Goal: Navigation & Orientation: Find specific page/section

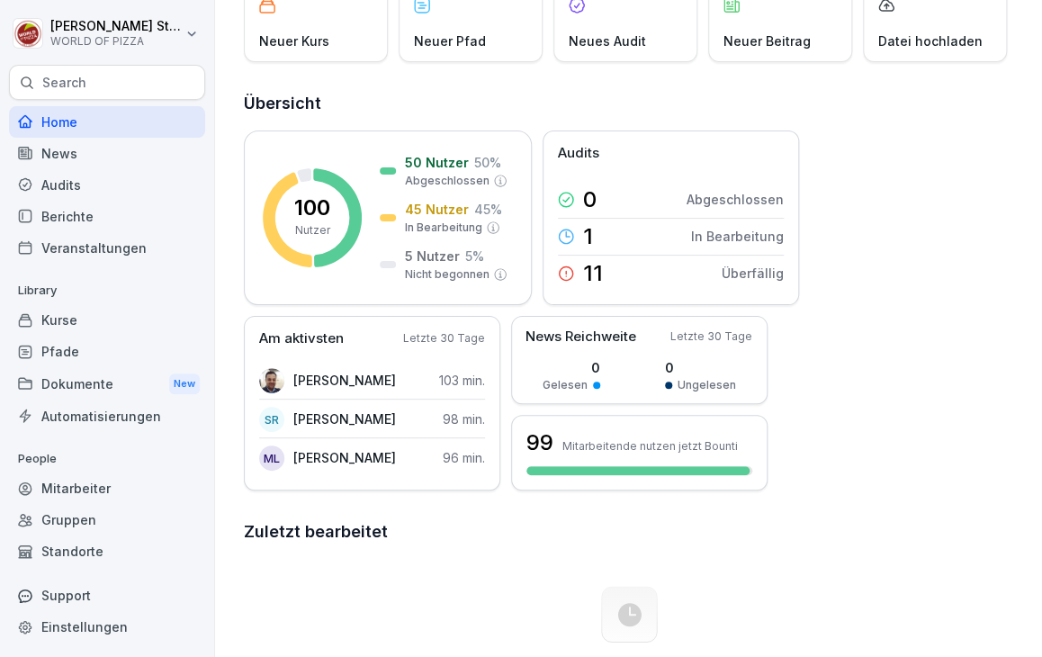
scroll to position [130, 0]
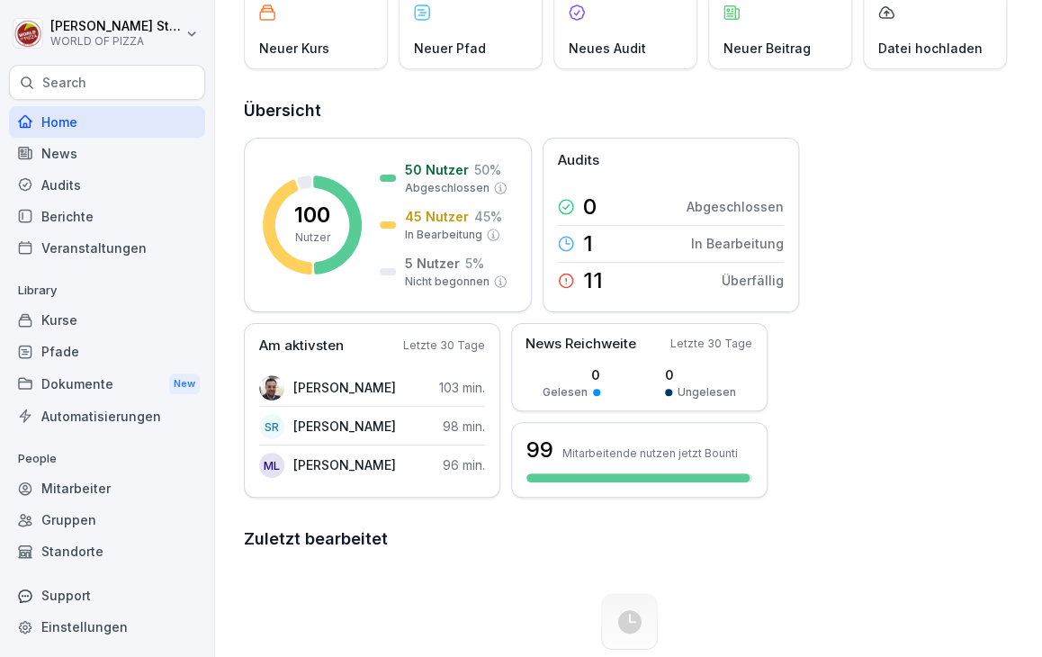
click at [85, 217] on div "Berichte" at bounding box center [107, 216] width 196 height 31
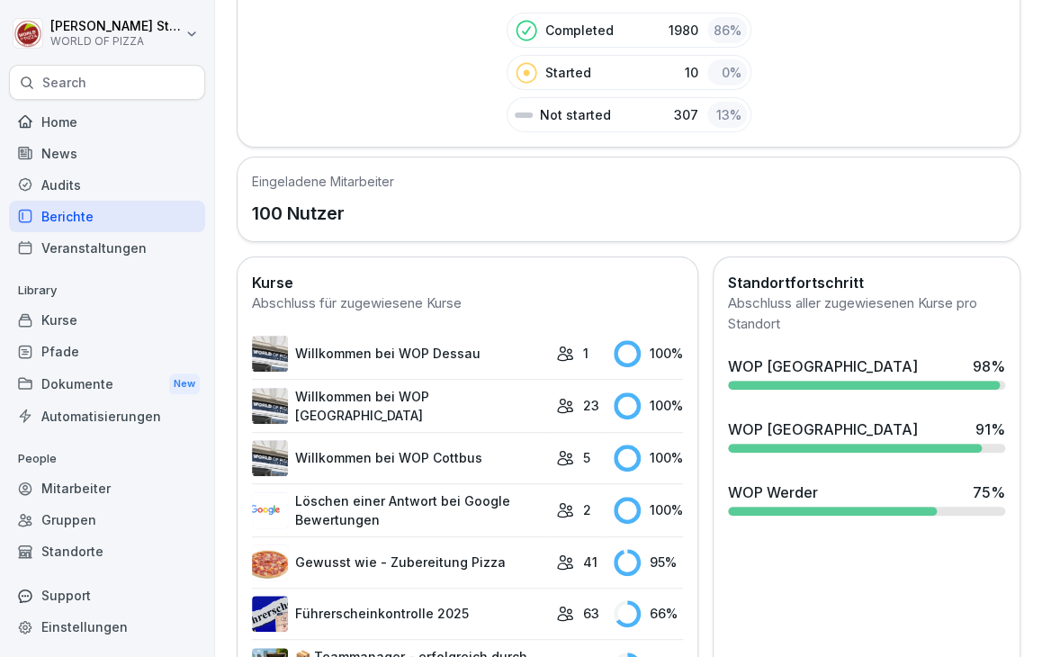
scroll to position [353, 0]
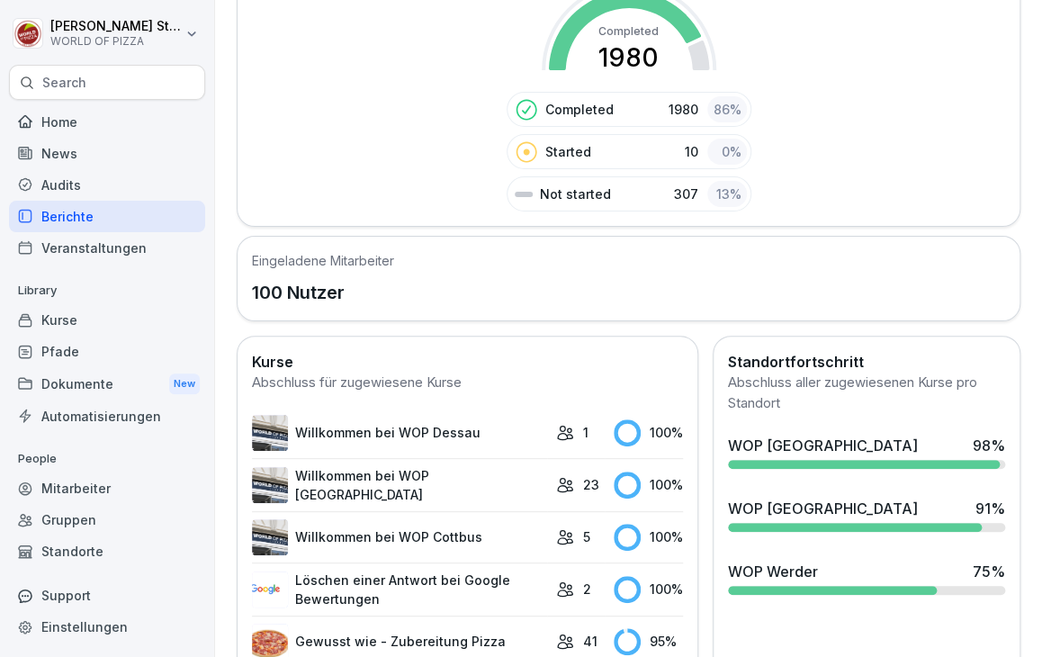
click at [81, 190] on div "Audits" at bounding box center [107, 184] width 196 height 31
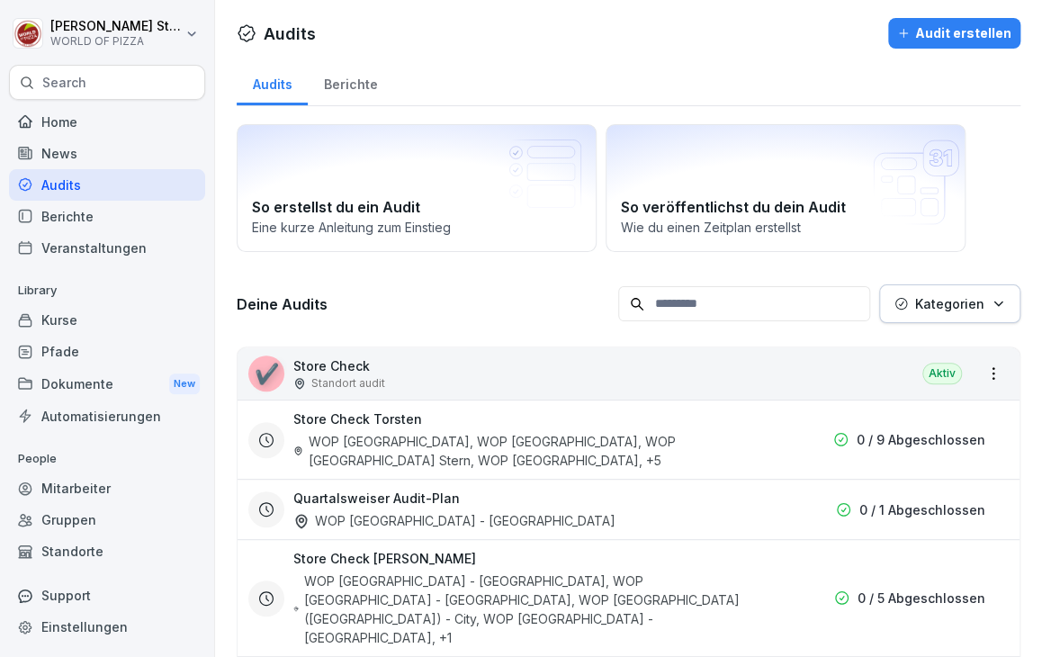
click at [76, 212] on div "Berichte" at bounding box center [107, 216] width 196 height 31
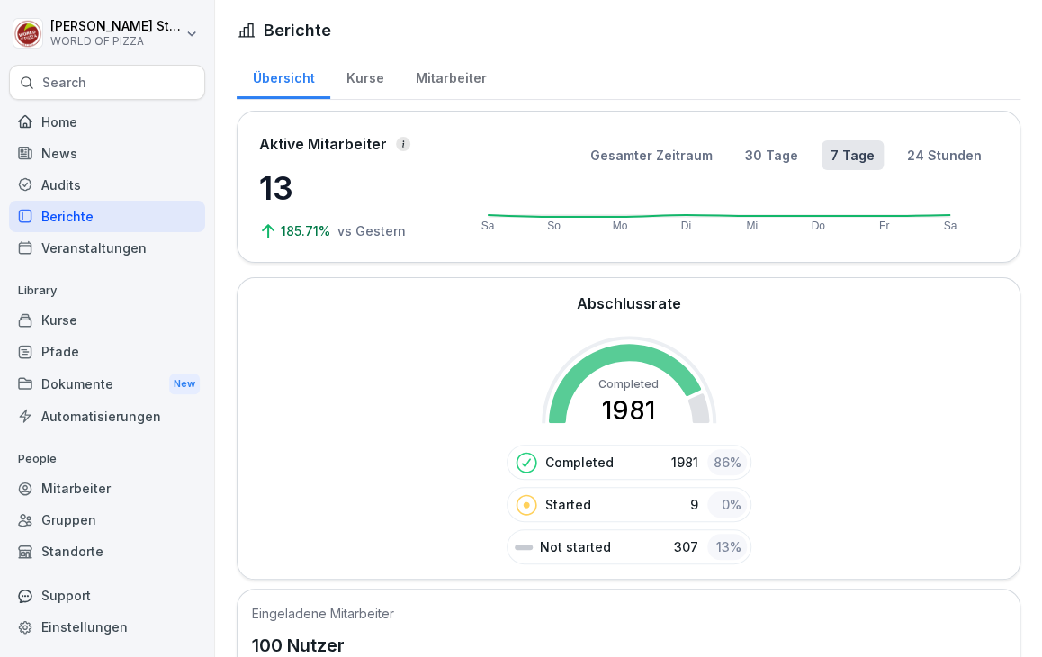
click at [80, 181] on div "Audits" at bounding box center [107, 184] width 196 height 31
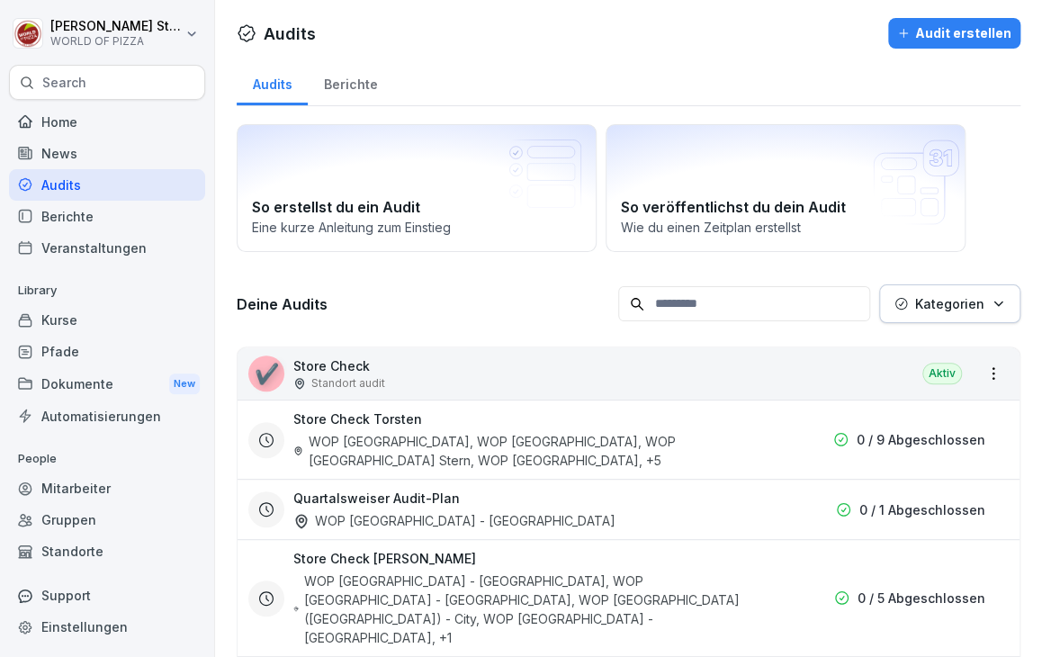
scroll to position [9, 0]
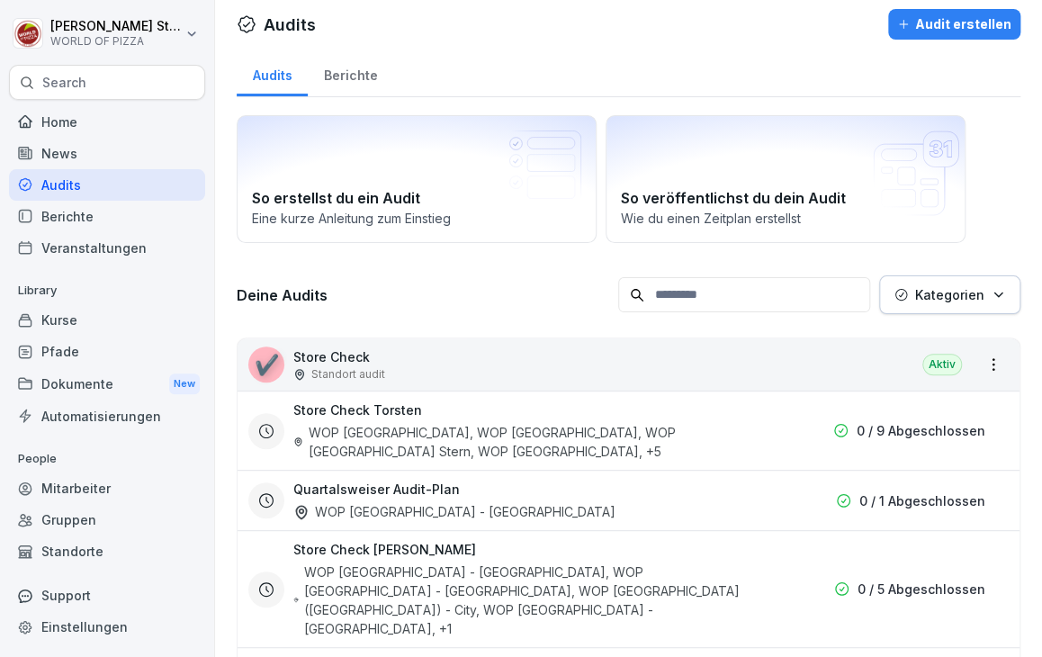
click at [348, 80] on div "Berichte" at bounding box center [350, 73] width 85 height 46
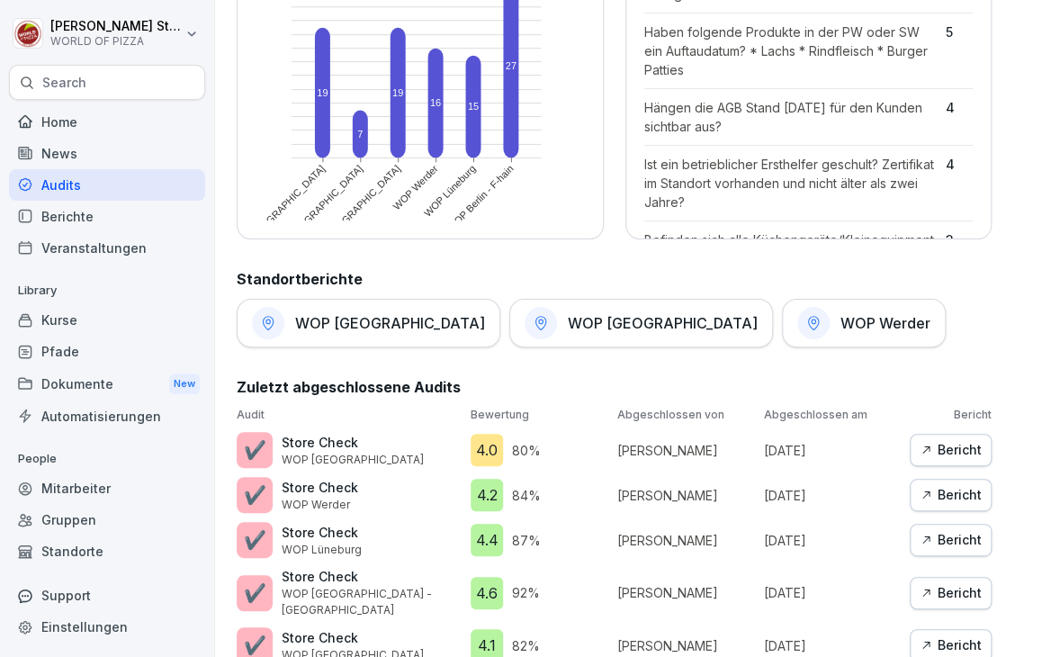
scroll to position [728, 0]
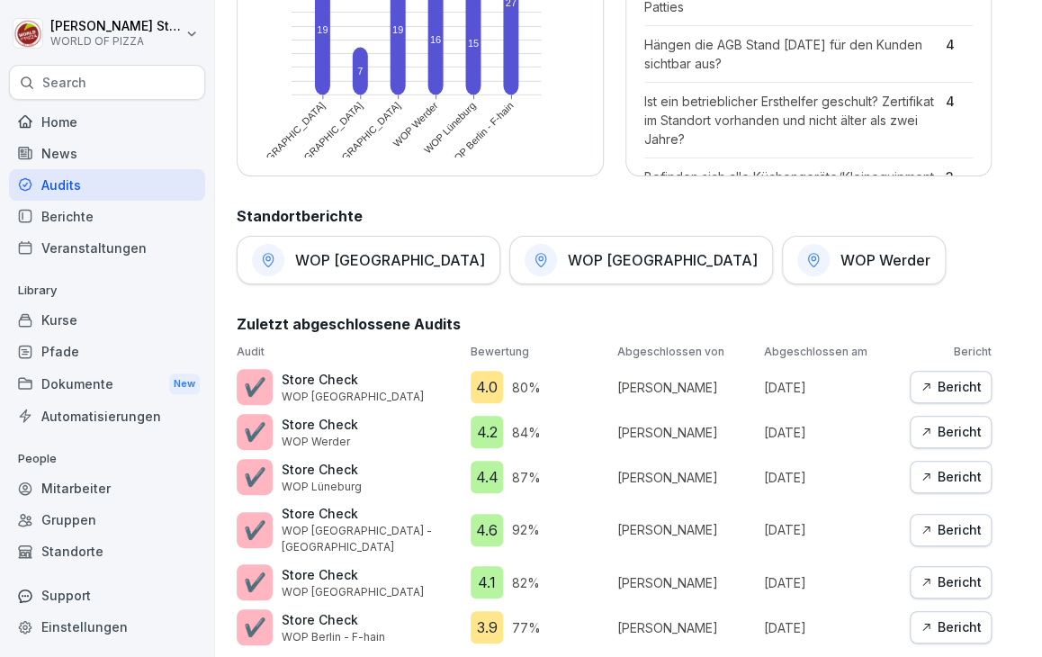
click at [558, 272] on div "WOP [GEOGRAPHIC_DATA]" at bounding box center [641, 260] width 264 height 49
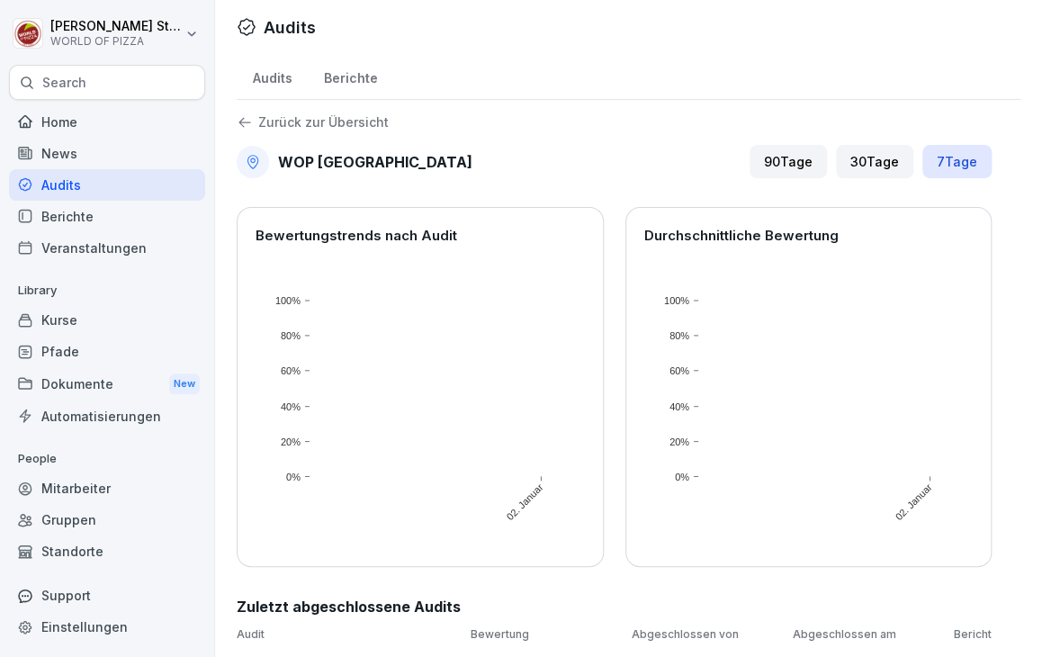
scroll to position [19, 0]
click at [282, 67] on div "Audits" at bounding box center [272, 76] width 71 height 46
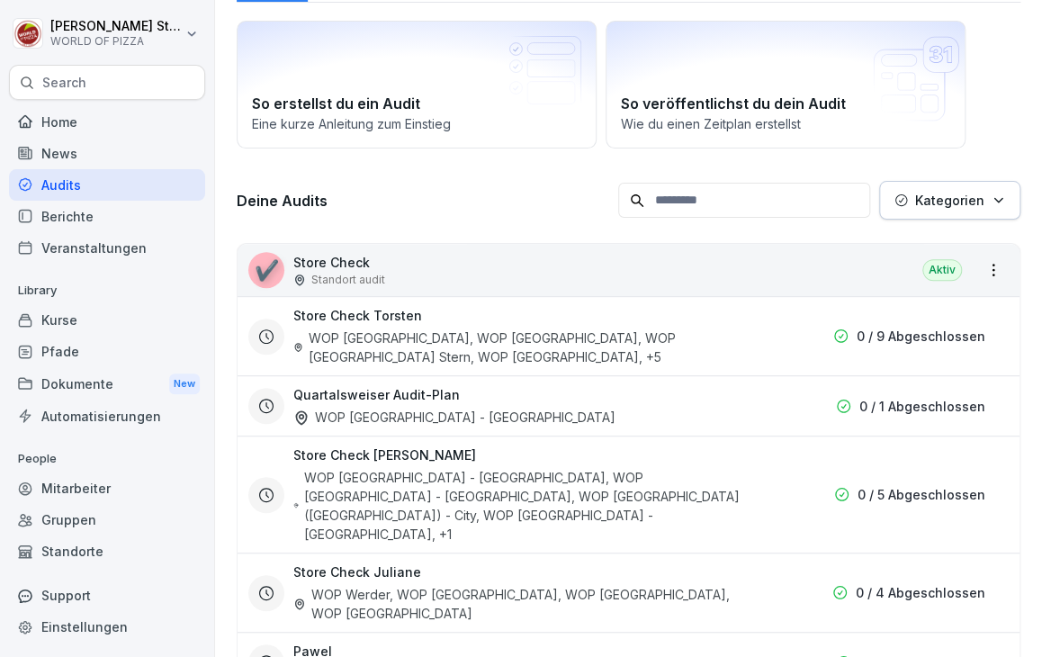
scroll to position [96, 0]
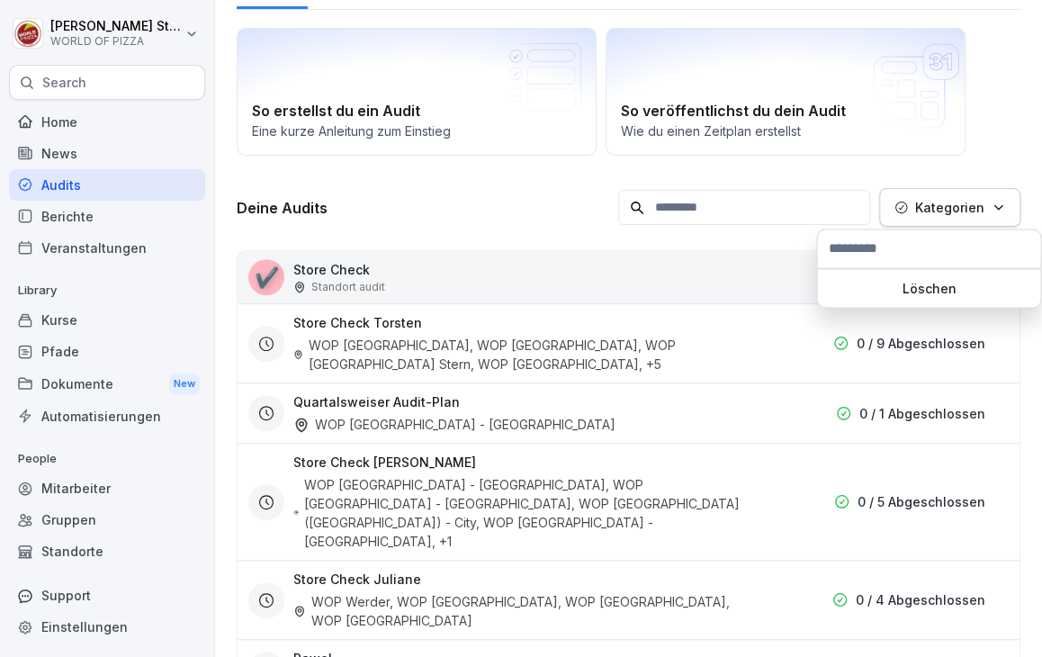
click at [918, 219] on button "Kategorien" at bounding box center [949, 207] width 141 height 39
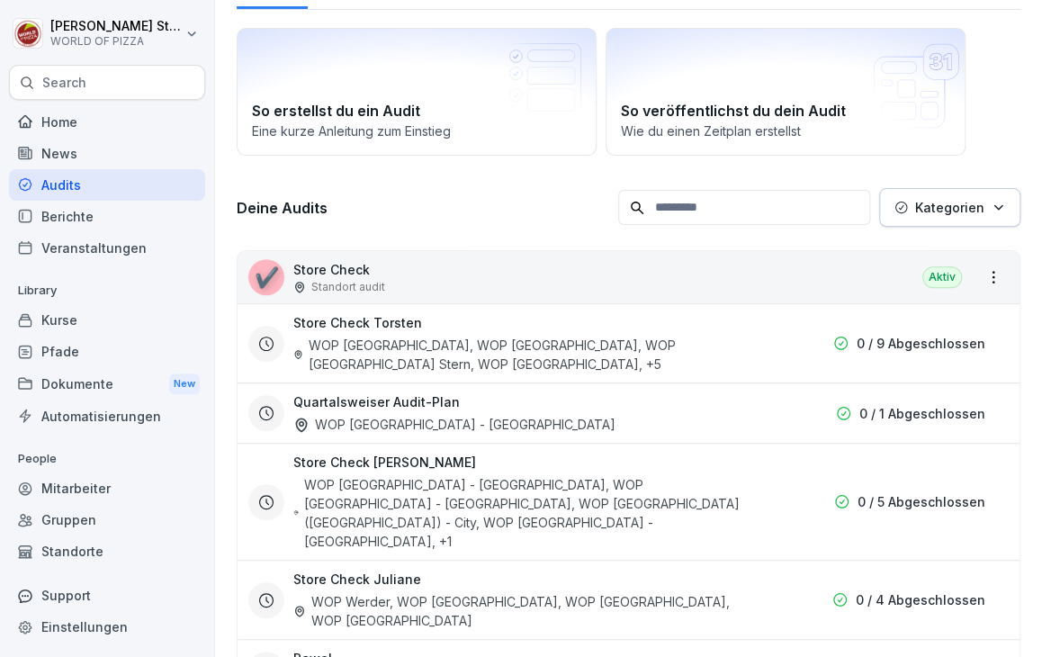
click at [469, 220] on html "[PERSON_NAME] WORLD OF PIZZA Search Home News Audits Berichte Veranstaltungen L…" at bounding box center [521, 328] width 1042 height 657
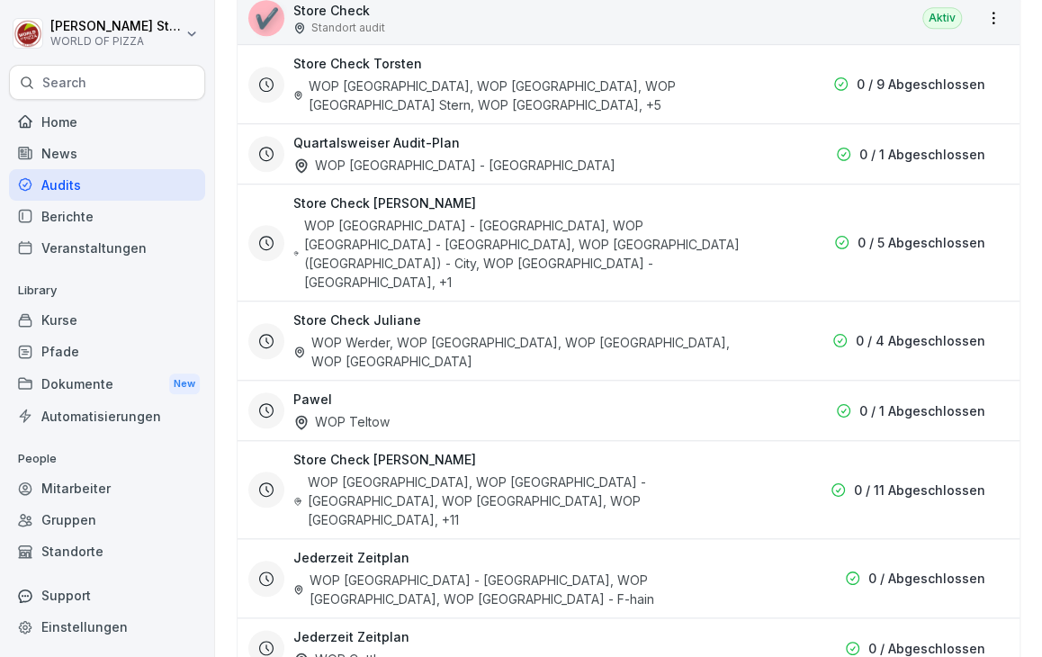
scroll to position [0, 0]
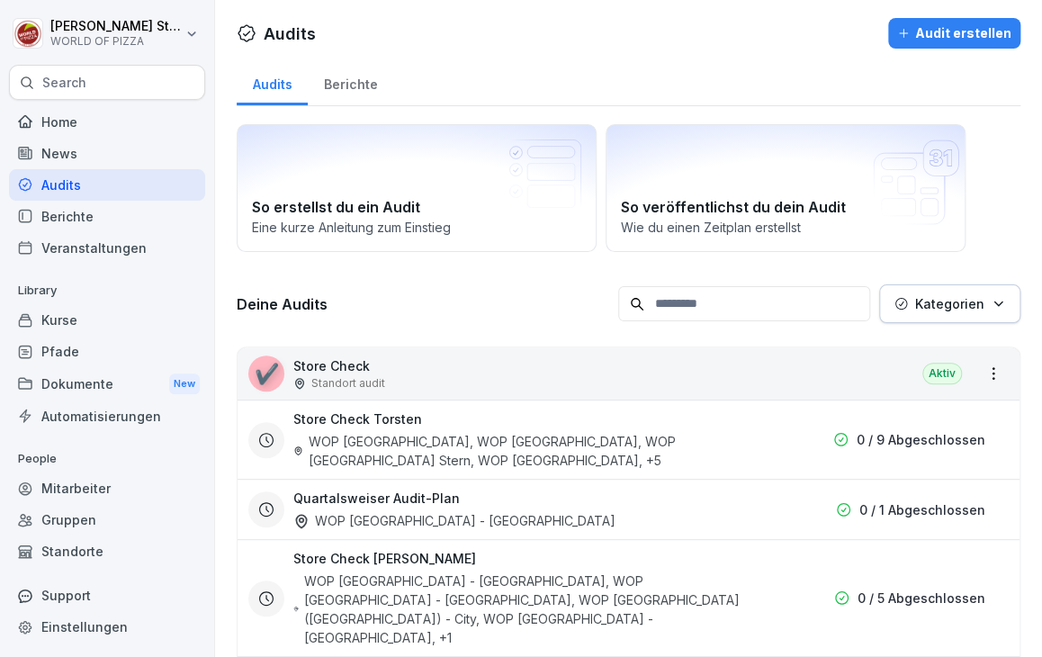
click at [354, 90] on div "Berichte" at bounding box center [350, 82] width 85 height 46
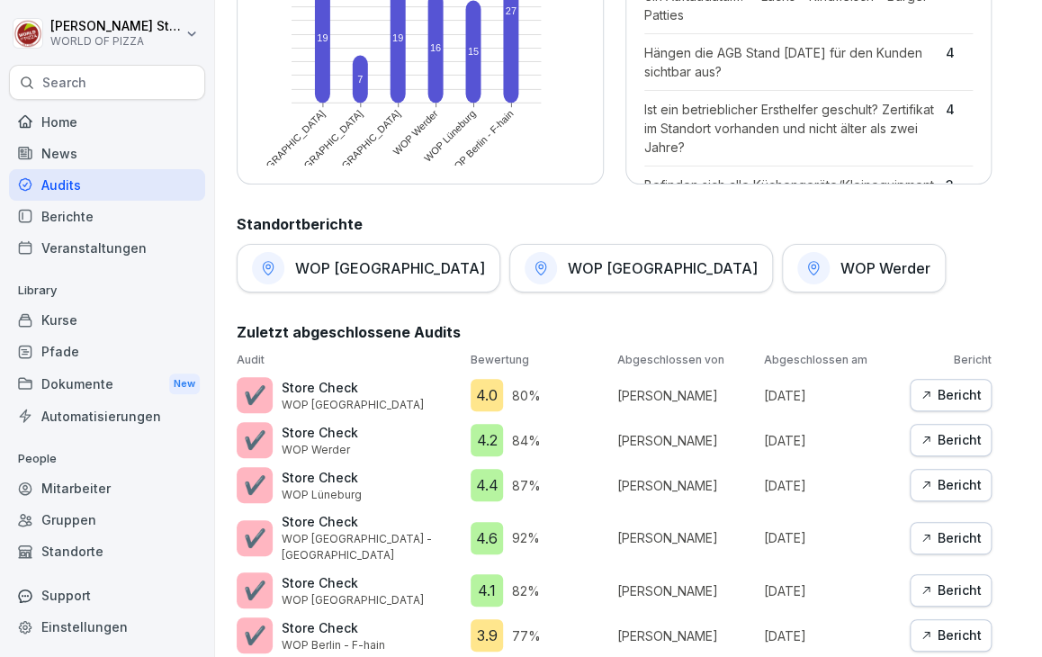
scroll to position [728, 0]
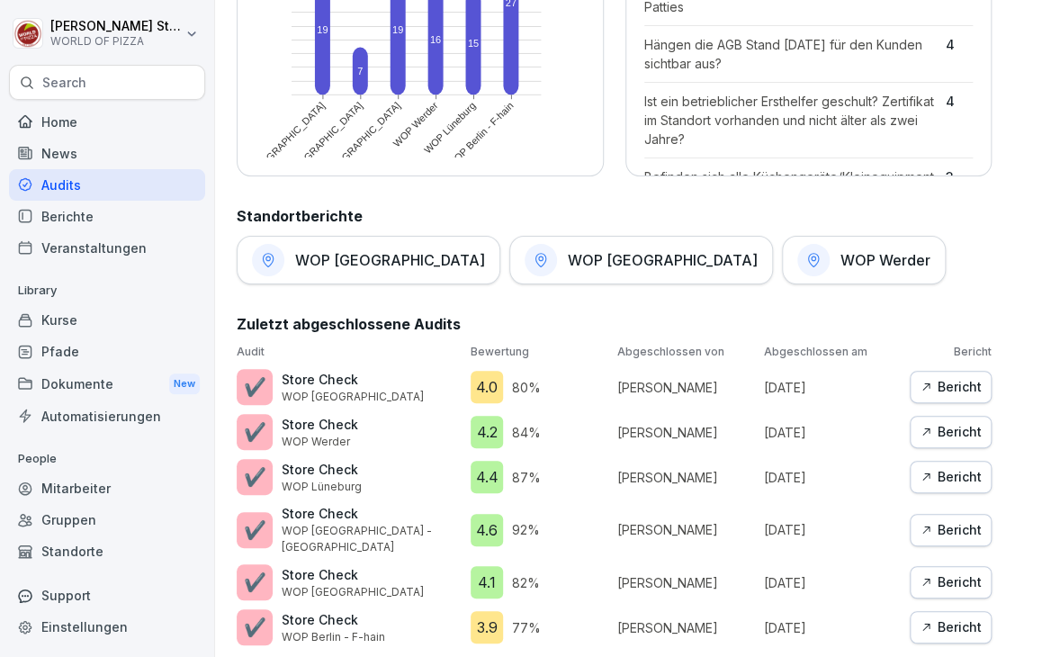
click at [114, 550] on div "Standorte" at bounding box center [107, 550] width 196 height 31
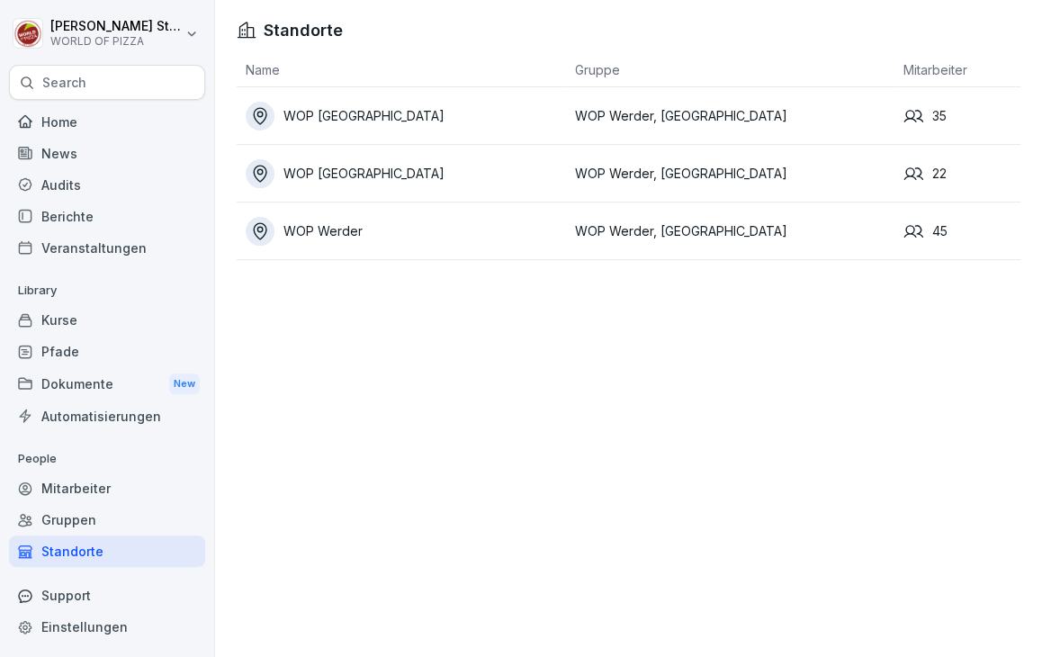
click at [381, 191] on td "WOP [GEOGRAPHIC_DATA]" at bounding box center [401, 174] width 329 height 58
click at [86, 515] on div "Gruppen" at bounding box center [107, 519] width 196 height 31
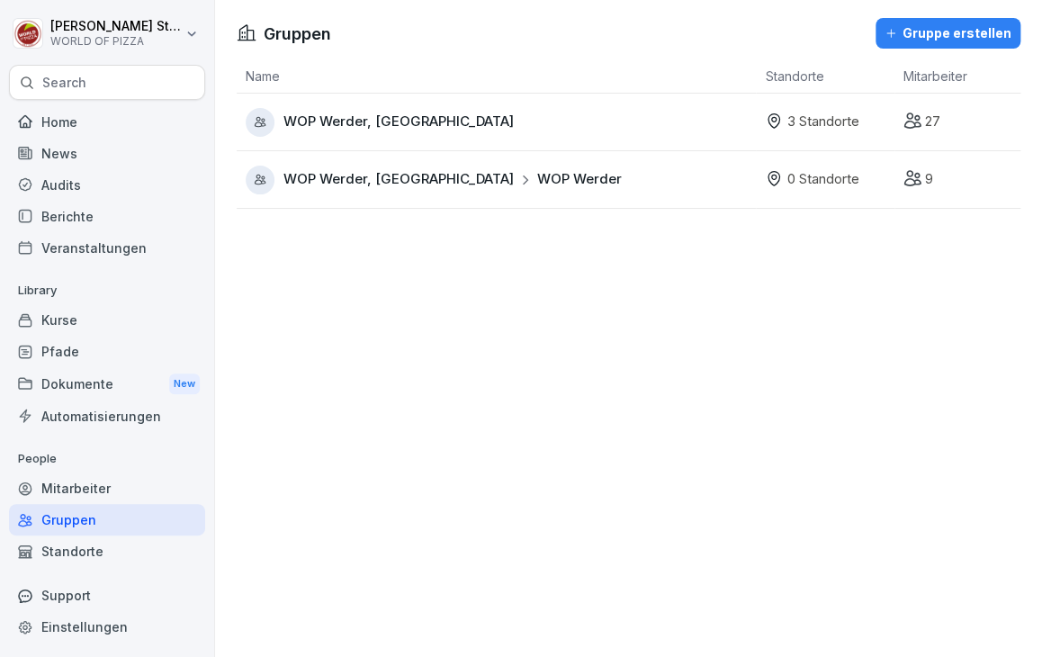
click at [94, 217] on div "Berichte" at bounding box center [107, 216] width 196 height 31
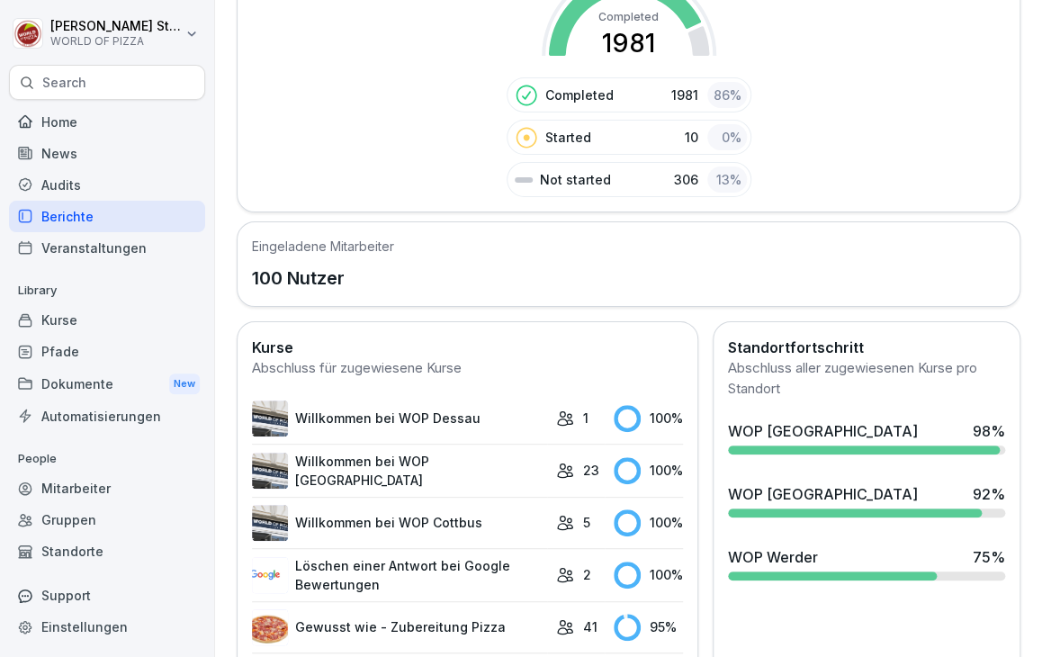
scroll to position [367, 0]
click at [78, 186] on div "Audits" at bounding box center [107, 184] width 196 height 31
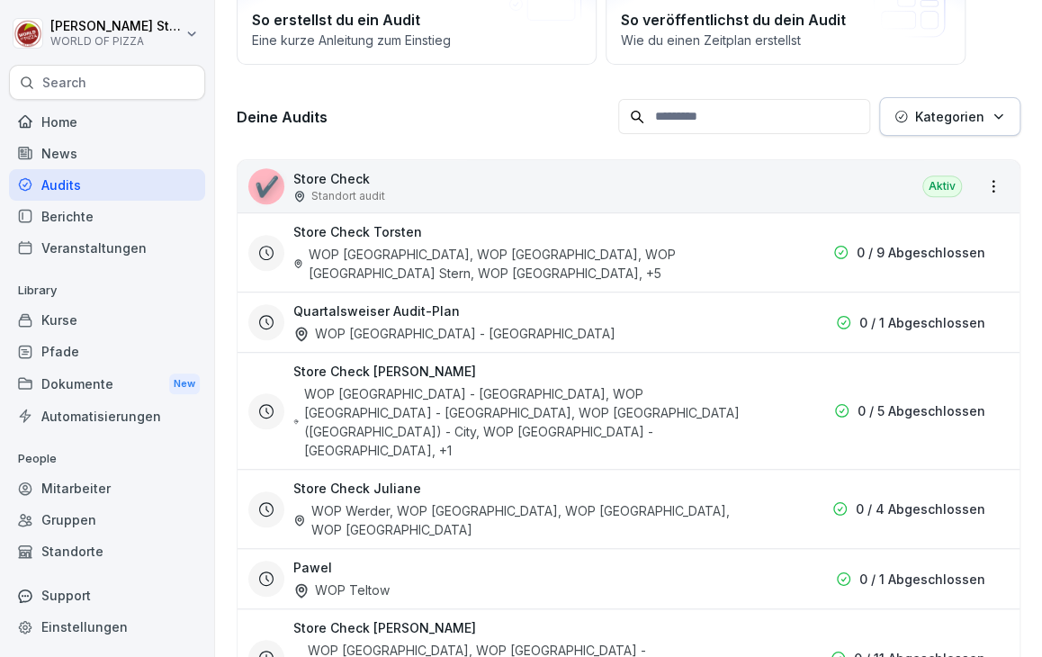
scroll to position [186, 0]
click at [76, 217] on div "Berichte" at bounding box center [107, 216] width 196 height 31
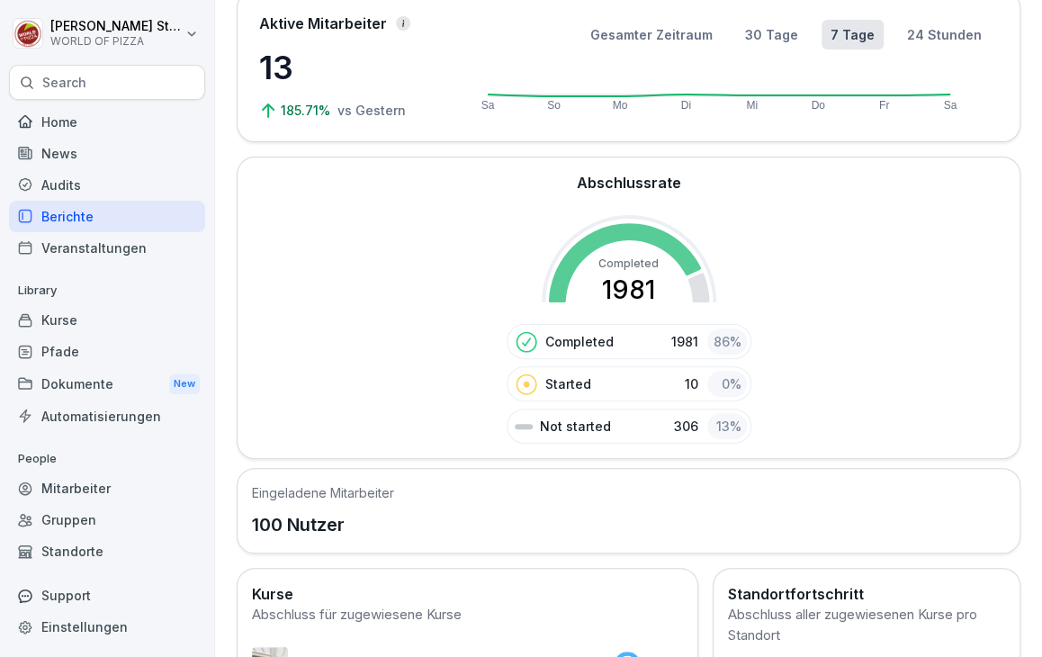
scroll to position [112, 0]
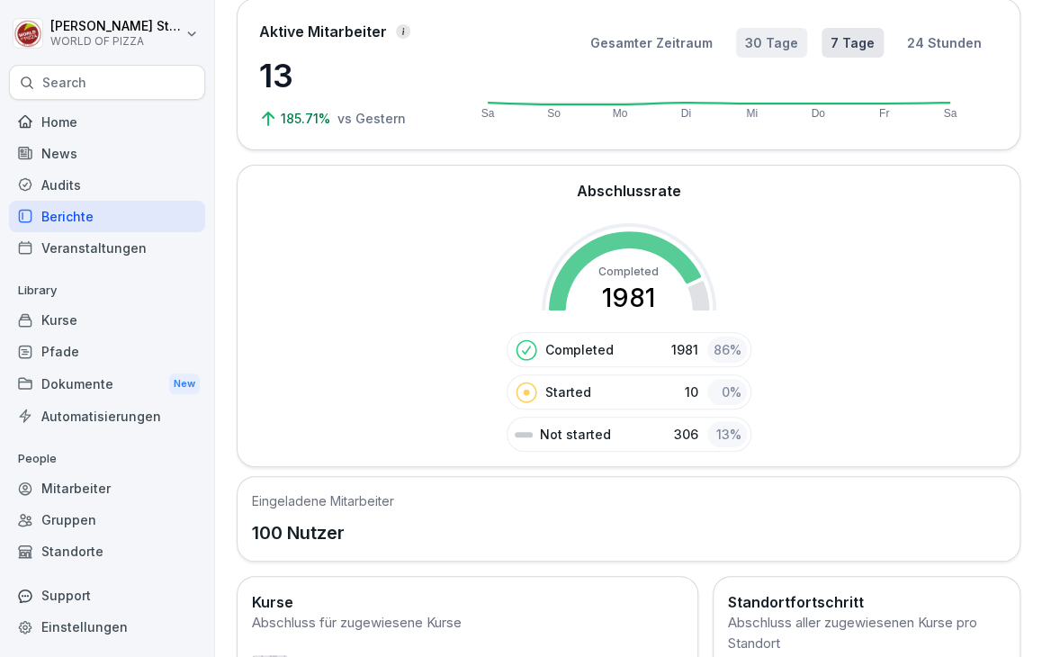
click at [758, 48] on button "30 Tage" at bounding box center [771, 43] width 71 height 30
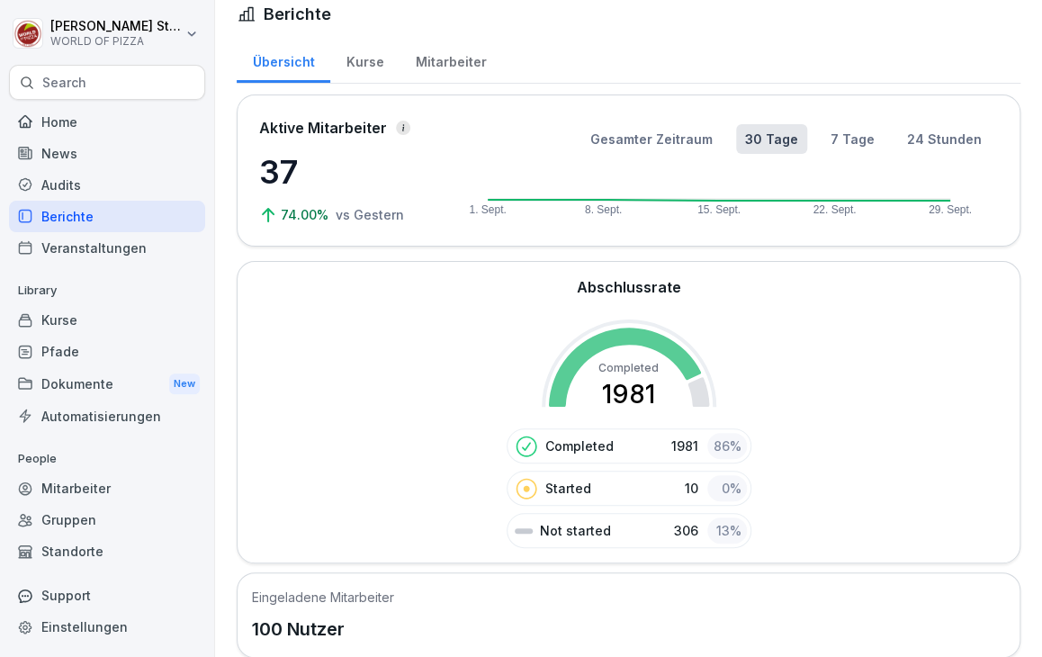
scroll to position [0, 0]
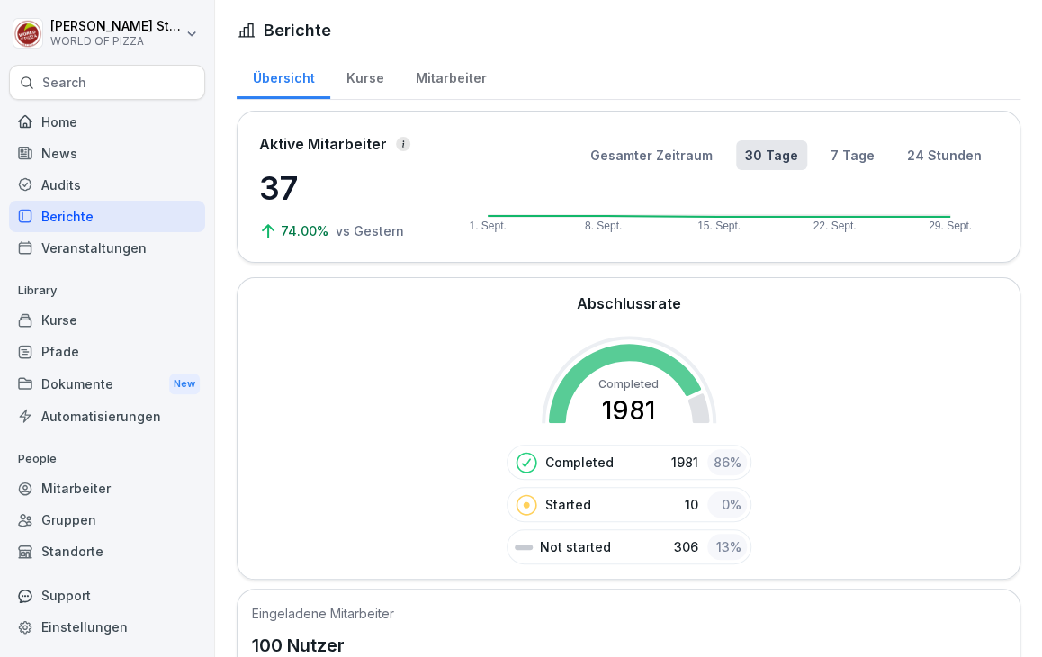
click at [107, 188] on div "Audits" at bounding box center [107, 184] width 196 height 31
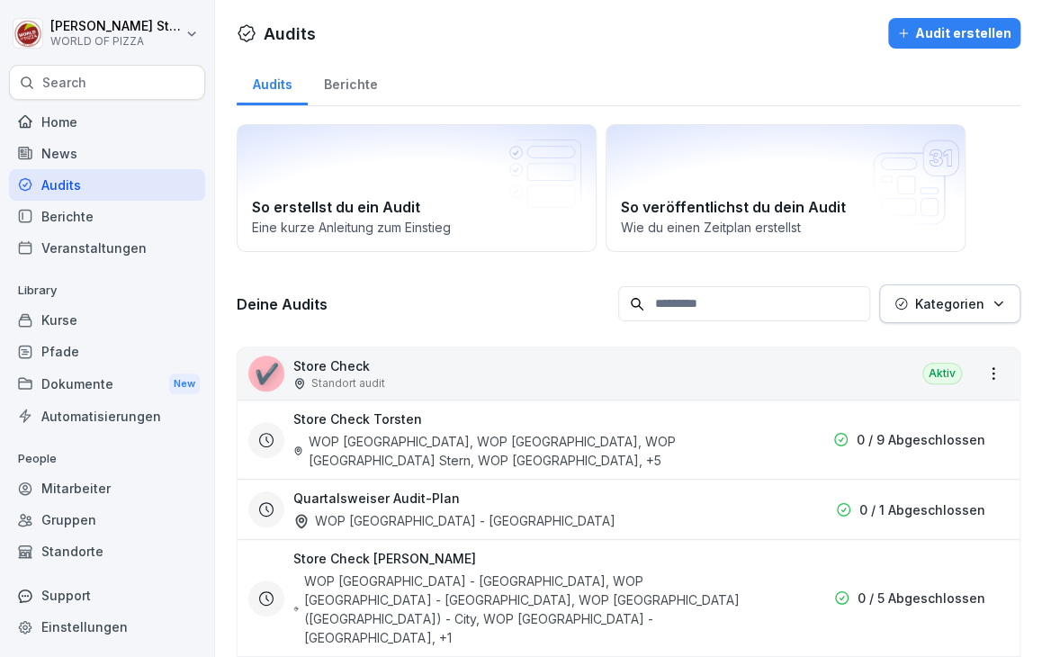
click at [345, 76] on div "Berichte" at bounding box center [350, 82] width 85 height 46
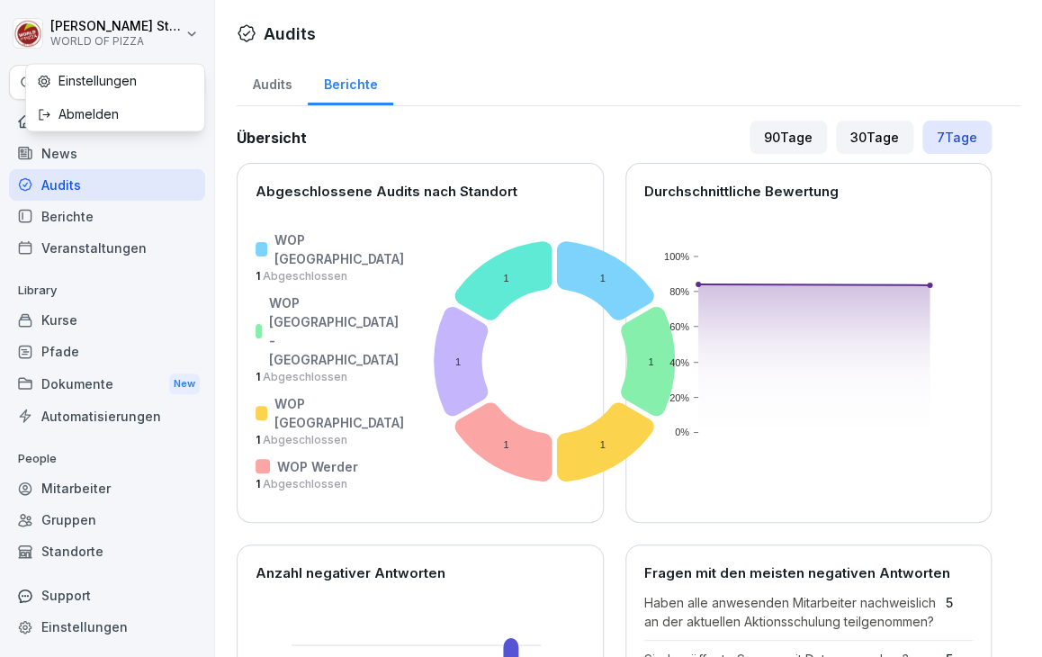
click at [160, 24] on html "[PERSON_NAME] WORLD OF PIZZA Search Home News Audits Berichte Veranstaltungen L…" at bounding box center [521, 328] width 1042 height 657
click at [134, 113] on div "Abmelden" at bounding box center [115, 113] width 178 height 33
